Goal: Check status: Check status

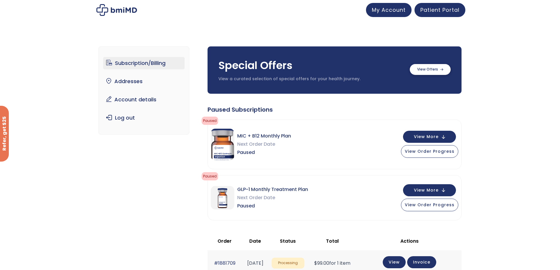
click at [439, 73] on label at bounding box center [430, 69] width 41 height 11
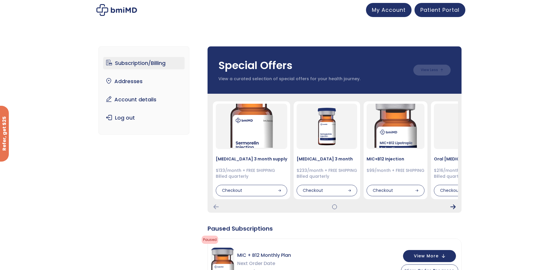
click at [453, 208] on icon "Next Card" at bounding box center [452, 207] width 5 height 5
click at [117, 13] on img at bounding box center [116, 10] width 41 height 12
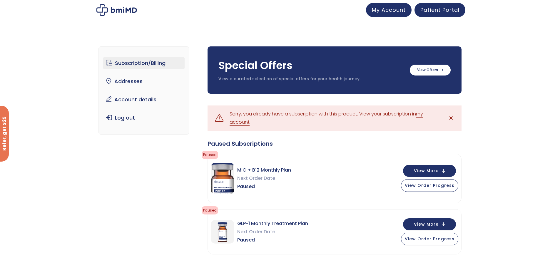
click at [243, 124] on link "my account" at bounding box center [326, 118] width 193 height 15
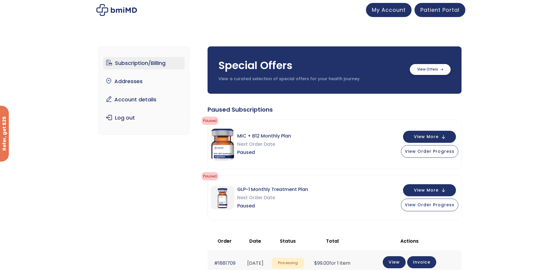
click at [436, 69] on label at bounding box center [430, 69] width 41 height 11
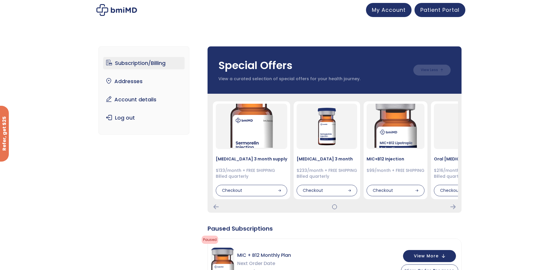
click at [452, 212] on div "Sermorelin 3 month supply $133/month + FREE SHIPPING Billed quarterly Checkout …" at bounding box center [335, 153] width 254 height 119
click at [455, 209] on icon "Next Card" at bounding box center [452, 207] width 5 height 5
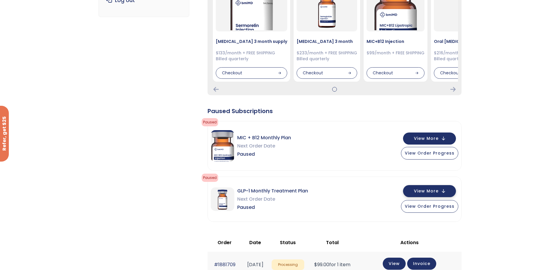
click at [443, 192] on button "View More" at bounding box center [429, 191] width 53 height 12
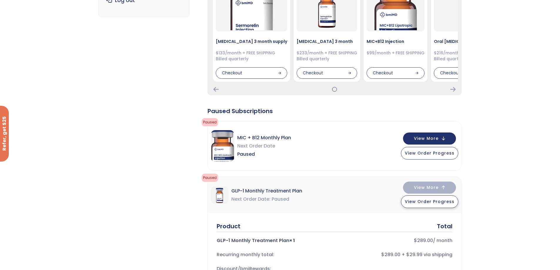
click at [442, 205] on button "View Order Progress" at bounding box center [429, 201] width 57 height 13
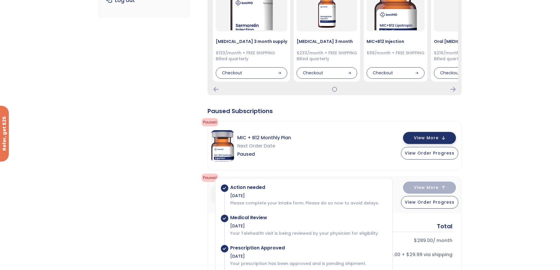
click at [441, 140] on button "View More" at bounding box center [429, 138] width 53 height 12
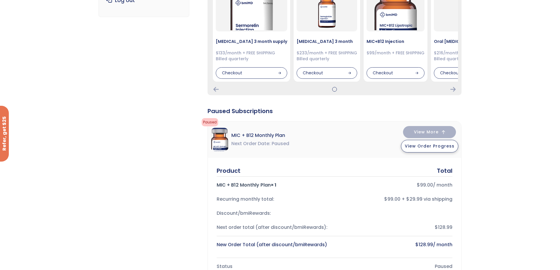
click at [446, 150] on button "View Order Progress" at bounding box center [429, 146] width 57 height 13
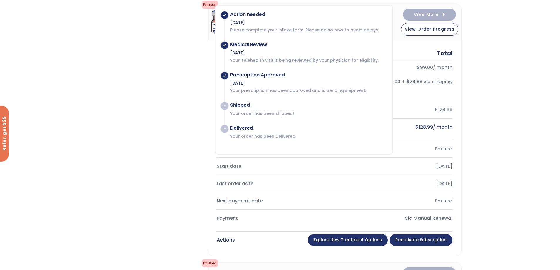
scroll to position [294, 0]
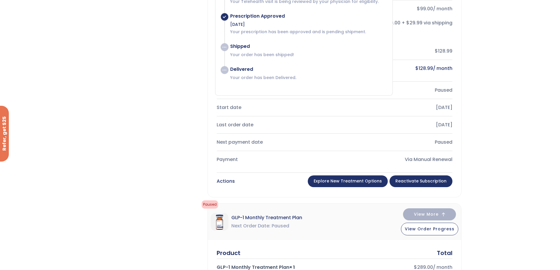
click at [373, 176] on link "Explore New Treatment Options" at bounding box center [348, 181] width 80 height 12
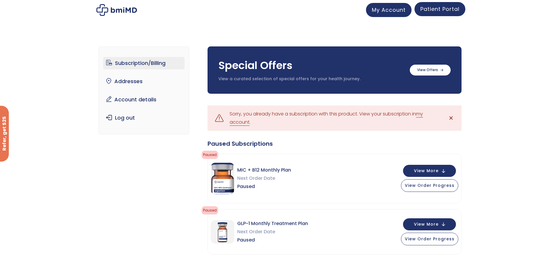
click at [440, 13] on link "Patient Portal" at bounding box center [439, 9] width 51 height 14
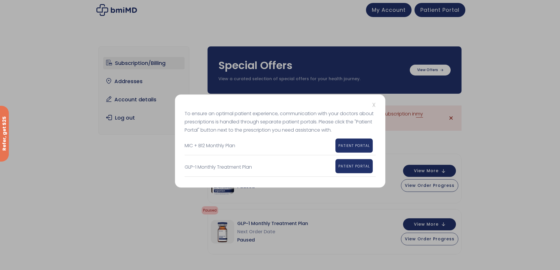
click at [356, 169] on link "PATIENT PORTAL" at bounding box center [353, 166] width 37 height 14
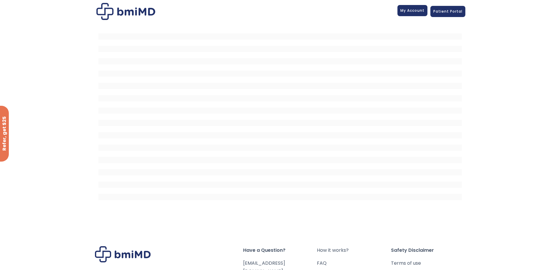
click at [416, 8] on span "My Account" at bounding box center [412, 10] width 24 height 5
